Goal: Information Seeking & Learning: Find specific page/section

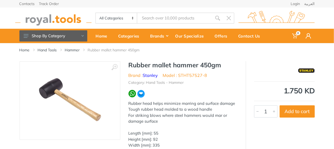
click at [173, 20] on input "Site search" at bounding box center [174, 18] width 75 height 11
type input "LICA LAMINATED SHEET"
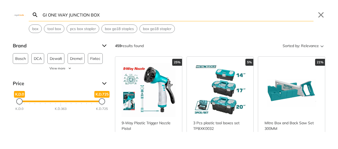
type input "GI ONE WAY JUNCTION BOX"
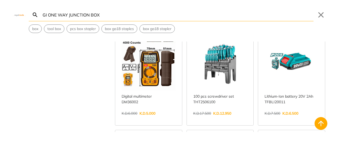
scroll to position [318, 0]
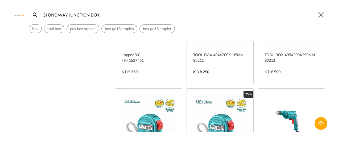
scroll to position [1905, 0]
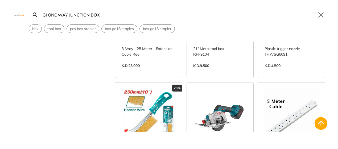
scroll to position [2223, 0]
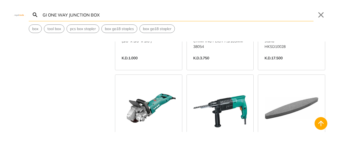
scroll to position [3810, 0]
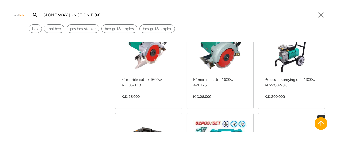
scroll to position [4684, 0]
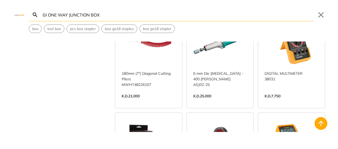
scroll to position [5001, 0]
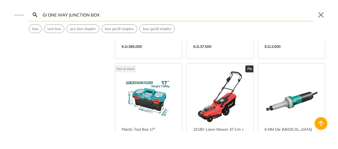
scroll to position [5795, 0]
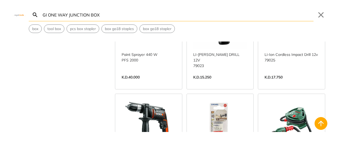
scroll to position [6589, 0]
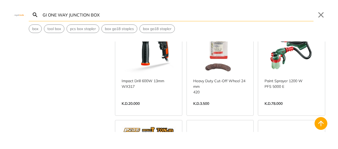
drag, startPoint x: 337, startPoint y: 130, endPoint x: 240, endPoint y: 122, distance: 97.6
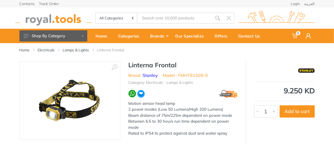
type input "GI ONE WAY JUNCTION BOX"
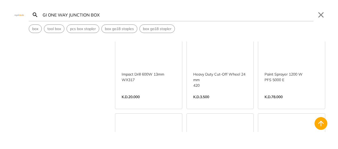
scroll to position [6596, 0]
